Goal: Information Seeking & Learning: Check status

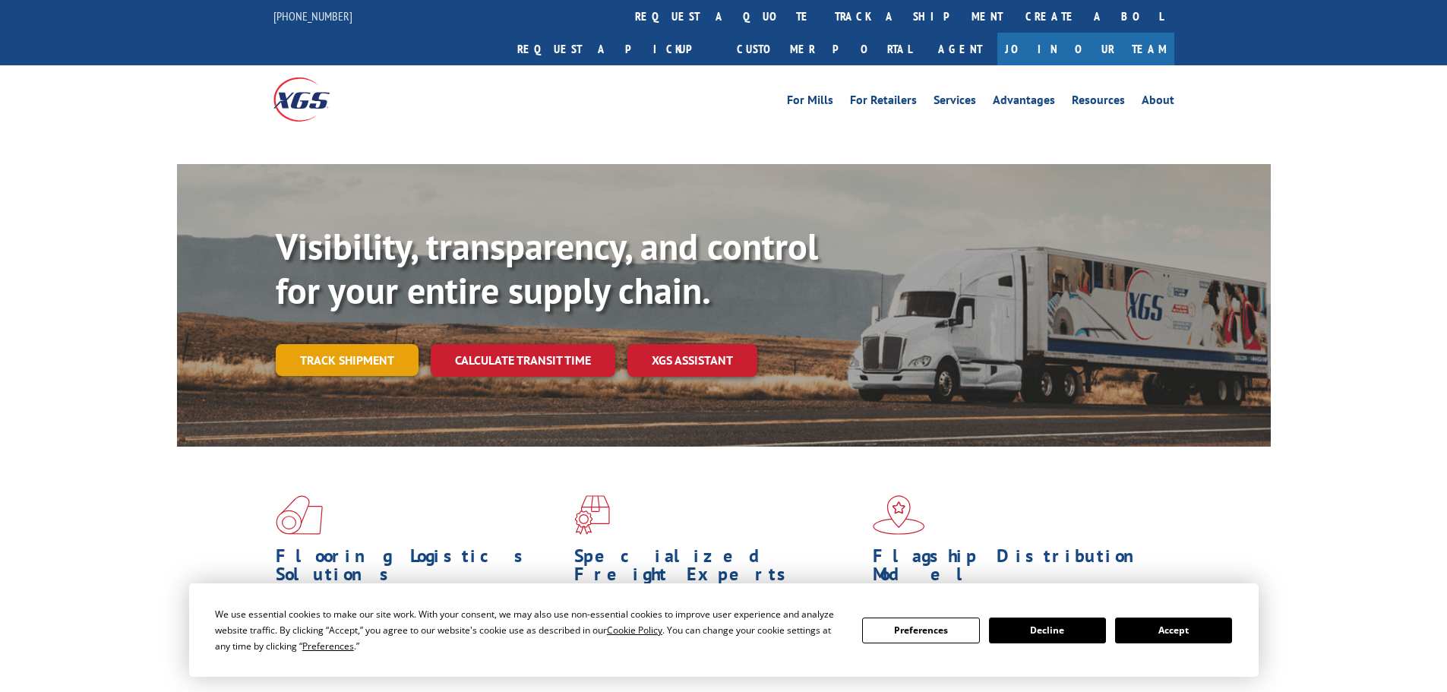
click at [338, 344] on link "Track shipment" at bounding box center [347, 360] width 143 height 32
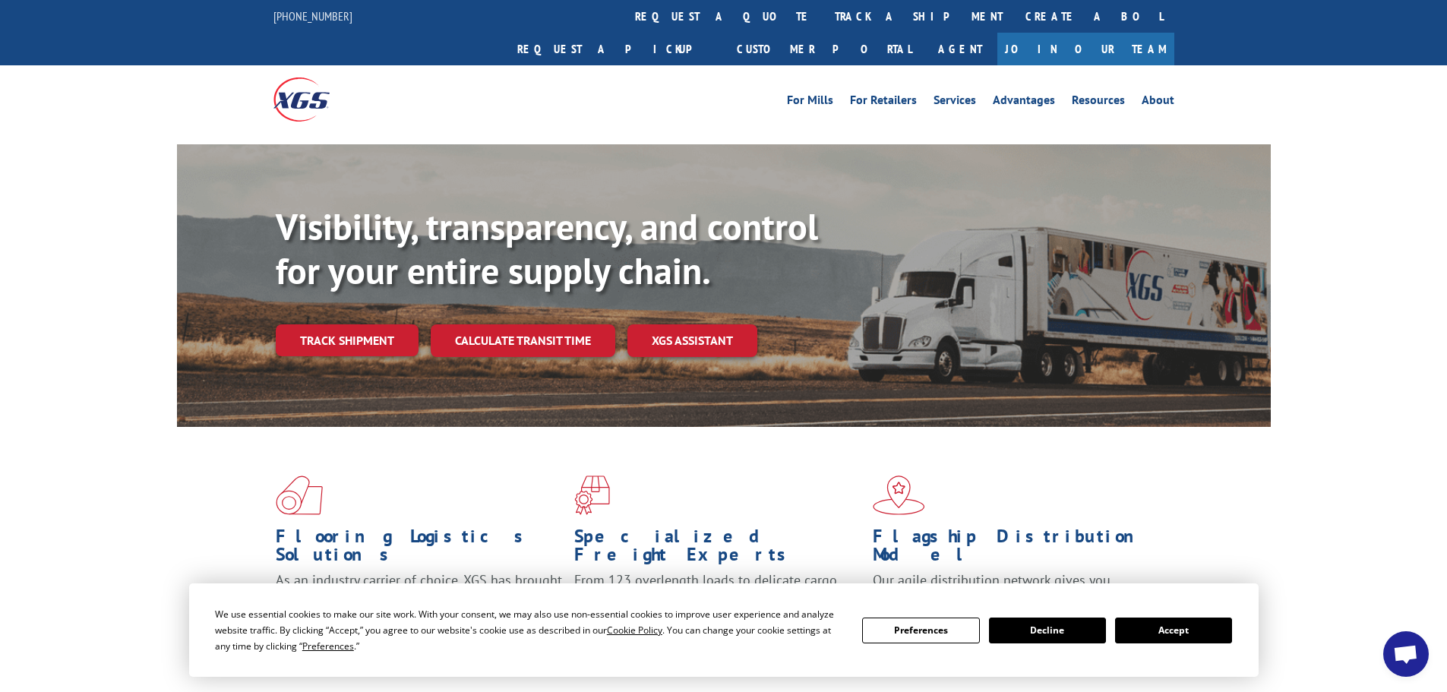
click at [1196, 630] on button "Accept" at bounding box center [1173, 631] width 117 height 26
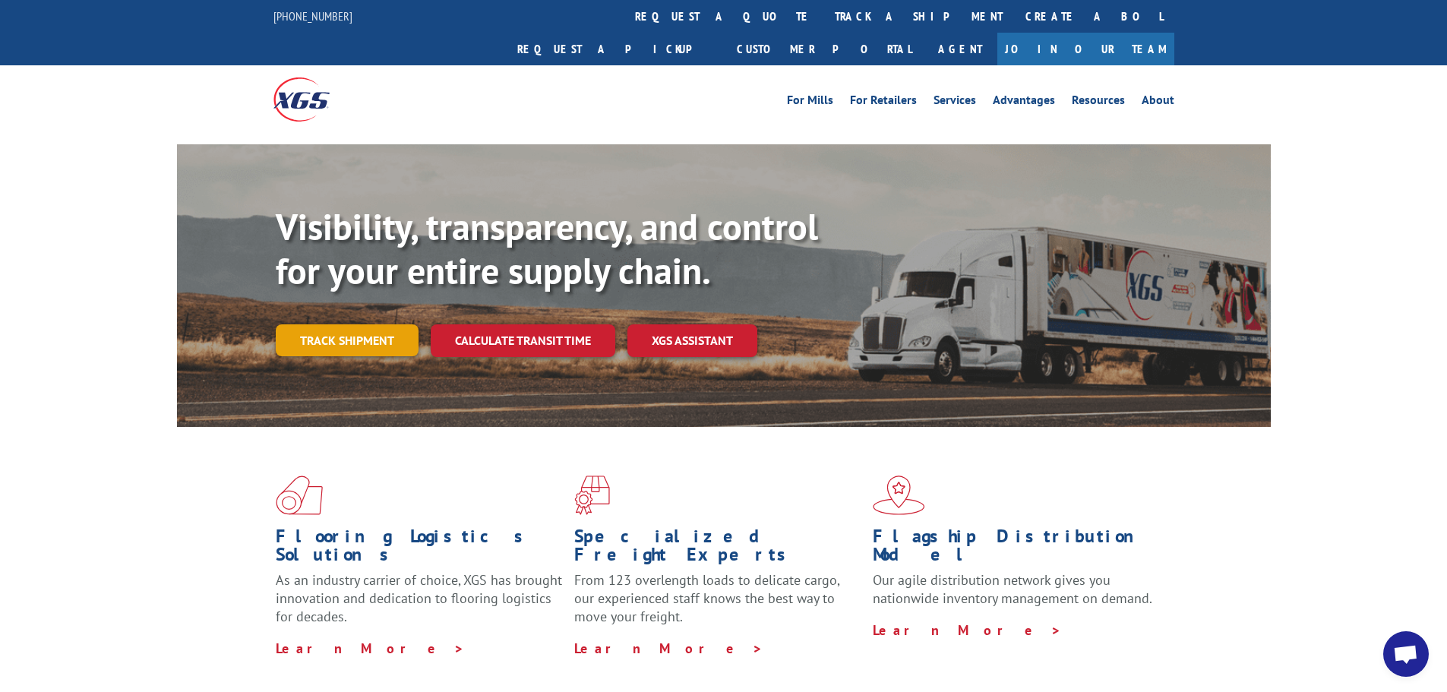
click at [329, 324] on link "Track shipment" at bounding box center [347, 340] width 143 height 32
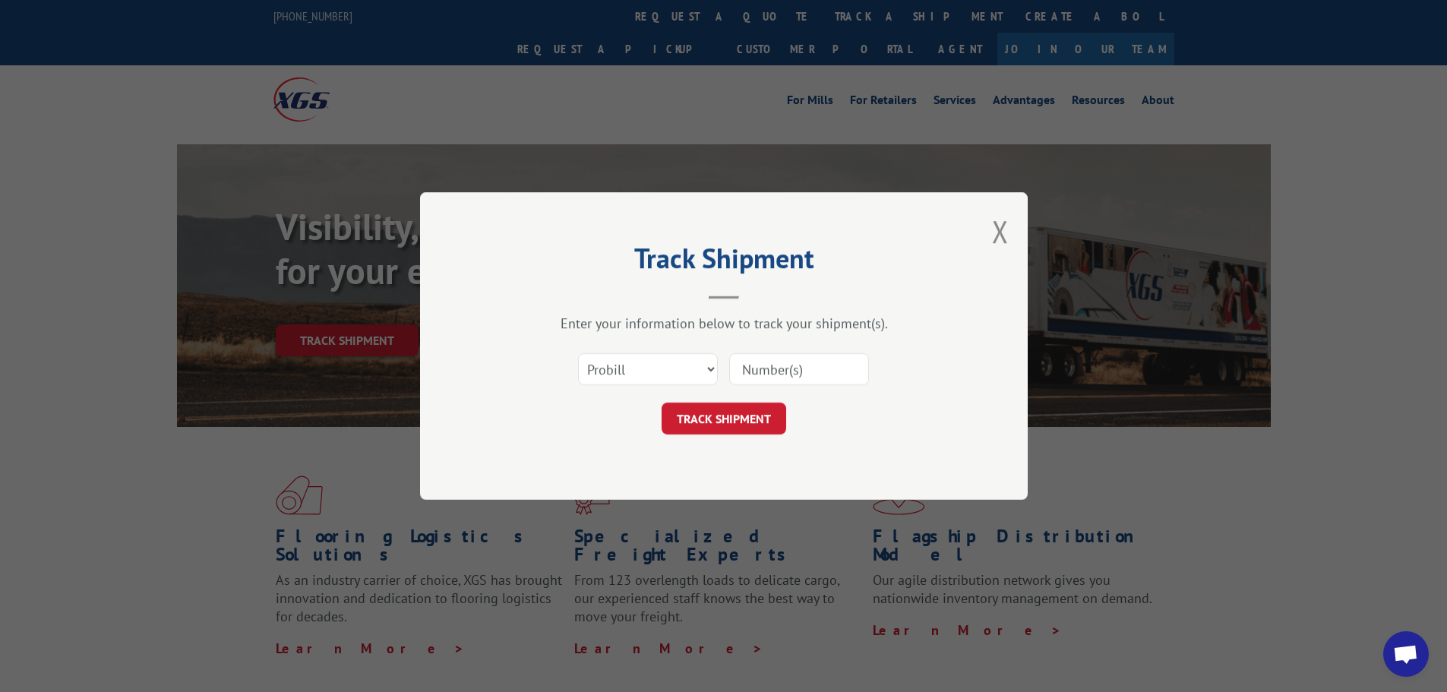
click at [836, 374] on input at bounding box center [799, 369] width 140 height 32
type input "17342259"
click at [754, 424] on button "TRACK SHIPMENT" at bounding box center [724, 419] width 125 height 32
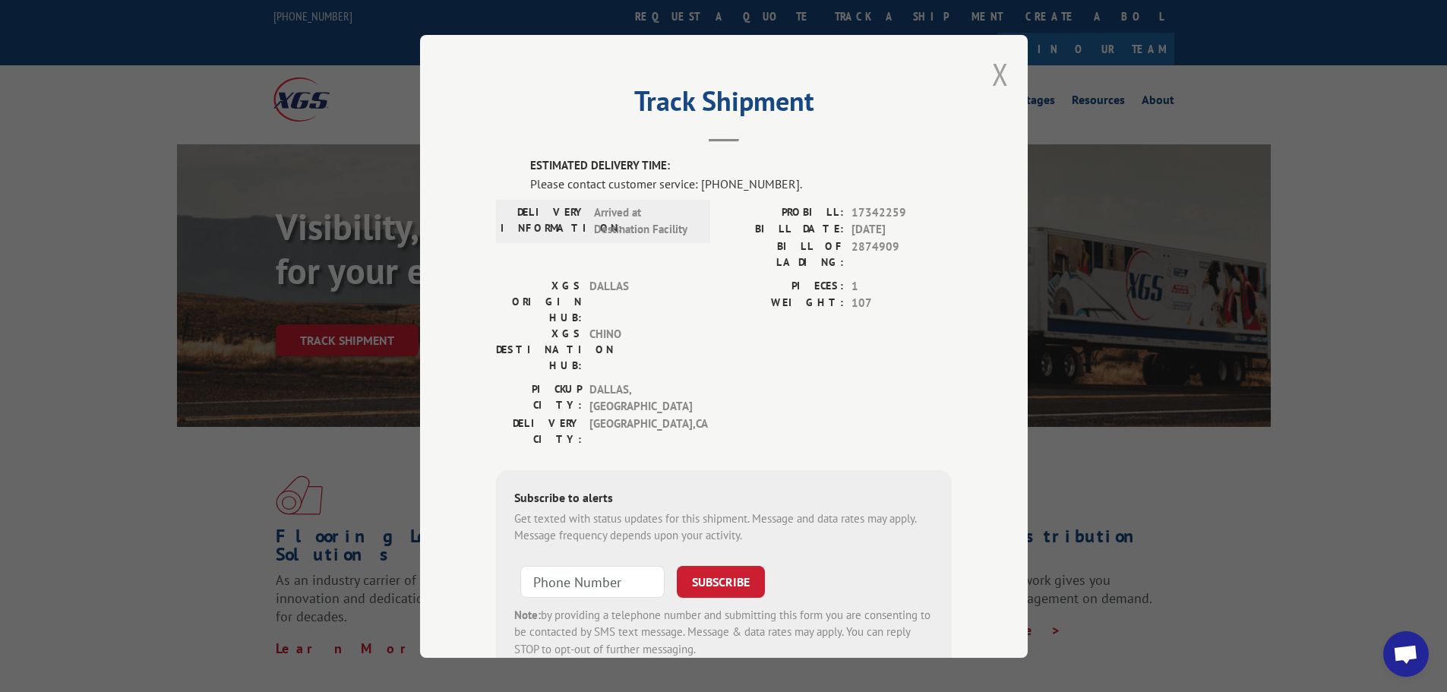
click at [999, 71] on button "Close modal" at bounding box center [1000, 74] width 17 height 40
